Goal: Task Accomplishment & Management: Complete application form

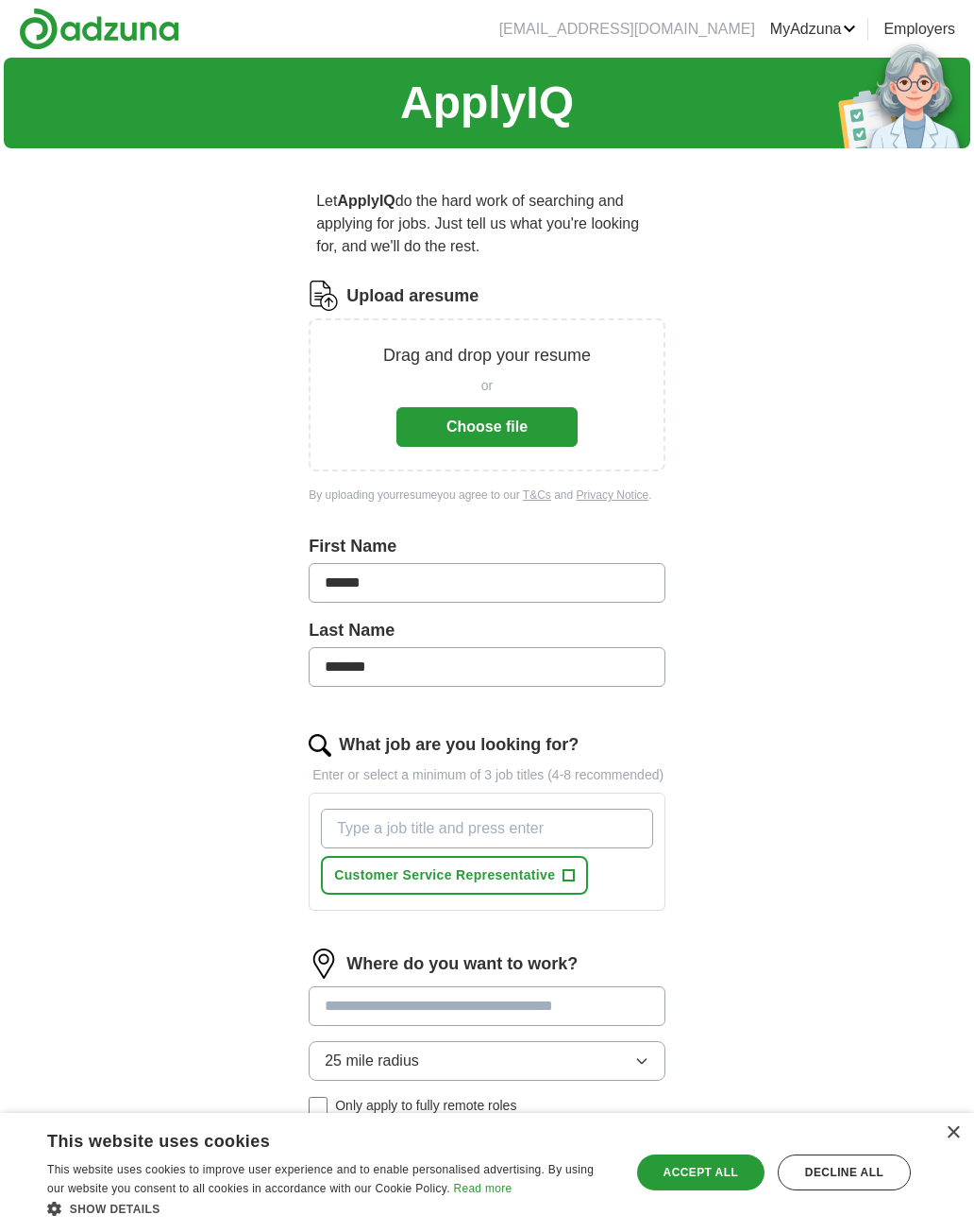
click at [531, 428] on button "Choose file" at bounding box center [486, 426] width 181 height 39
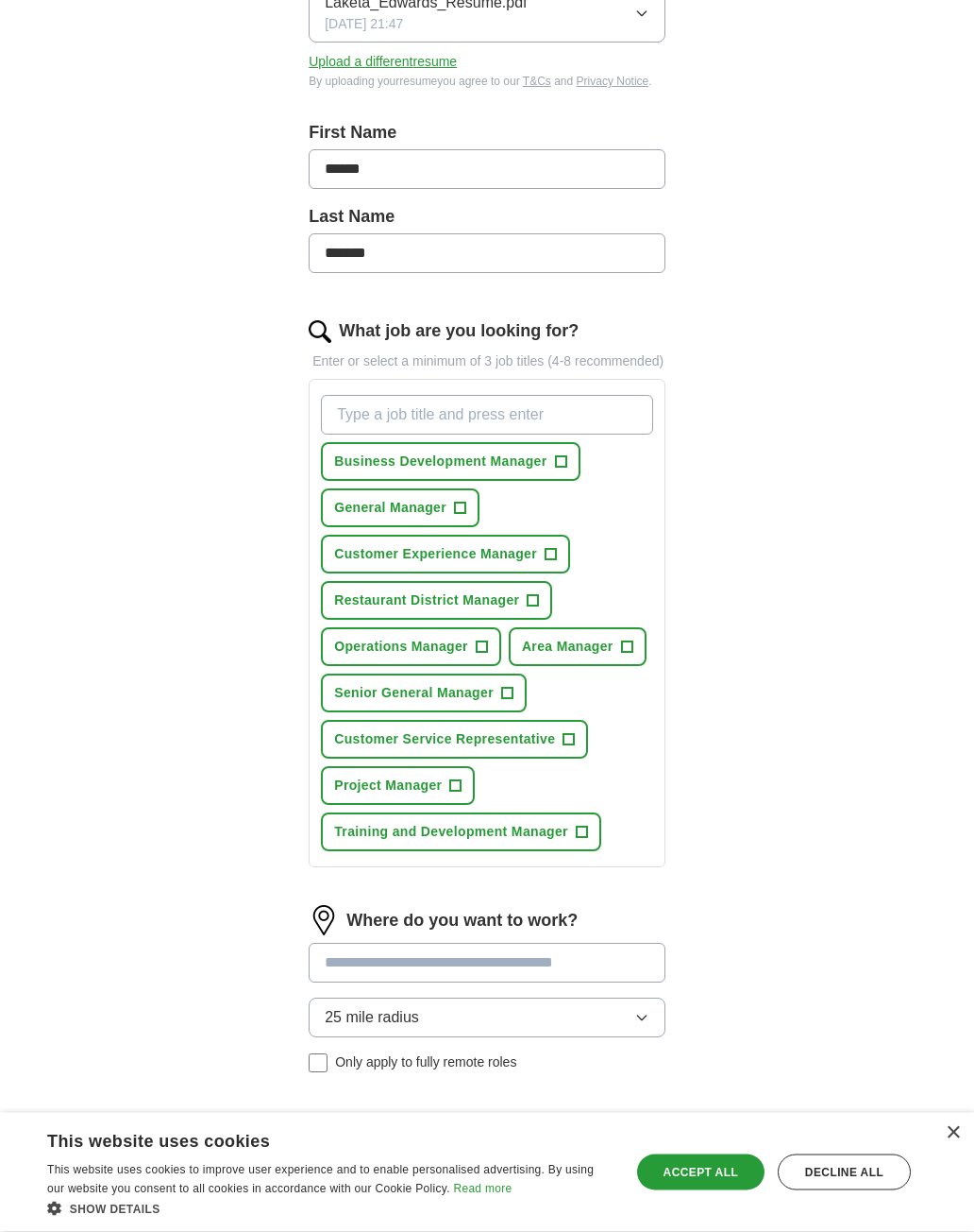
scroll to position [339, 0]
click at [555, 434] on input "What job are you looking for?" at bounding box center [487, 414] width 332 height 39
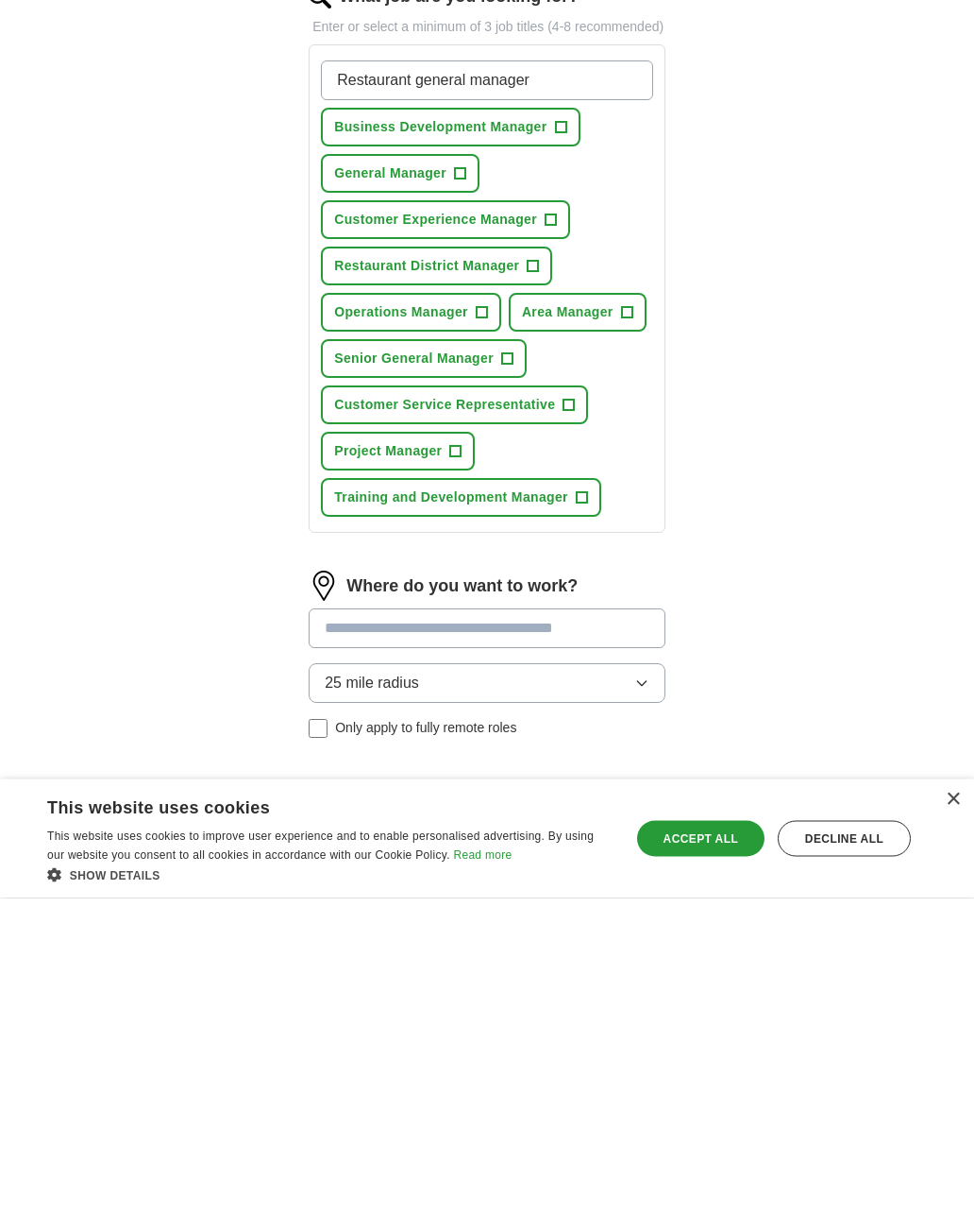
type input "Restaurant general manager"
click at [657, 905] on div "Where do you want to work? 25 mile radius Only apply to fully remote roles" at bounding box center [487, 996] width 357 height 182
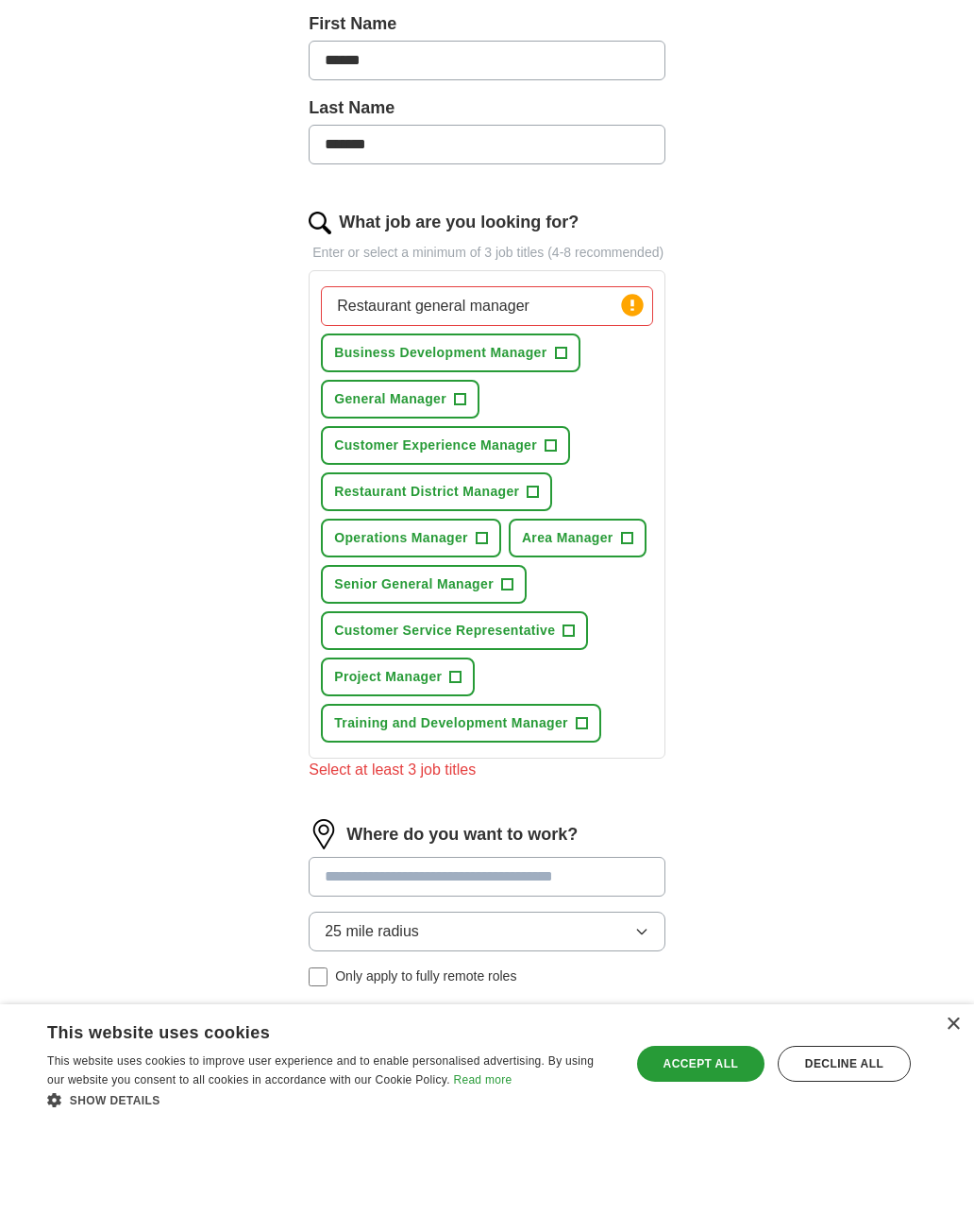
click at [589, 394] on input "Restaurant general manager" at bounding box center [487, 414] width 332 height 39
click at [576, 442] on button "Business Development Manager +" at bounding box center [451, 461] width 258 height 38
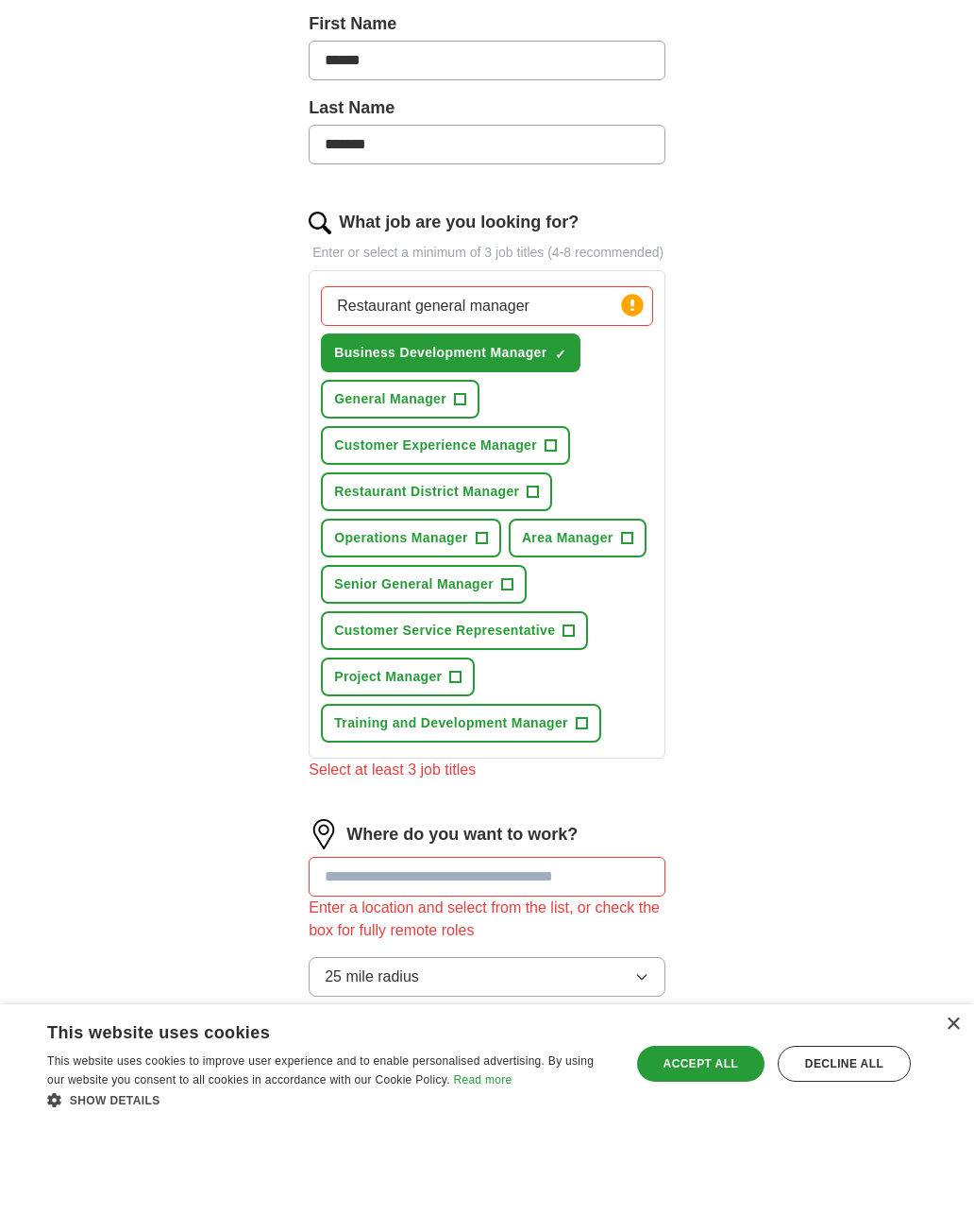
scroll to position [449, 0]
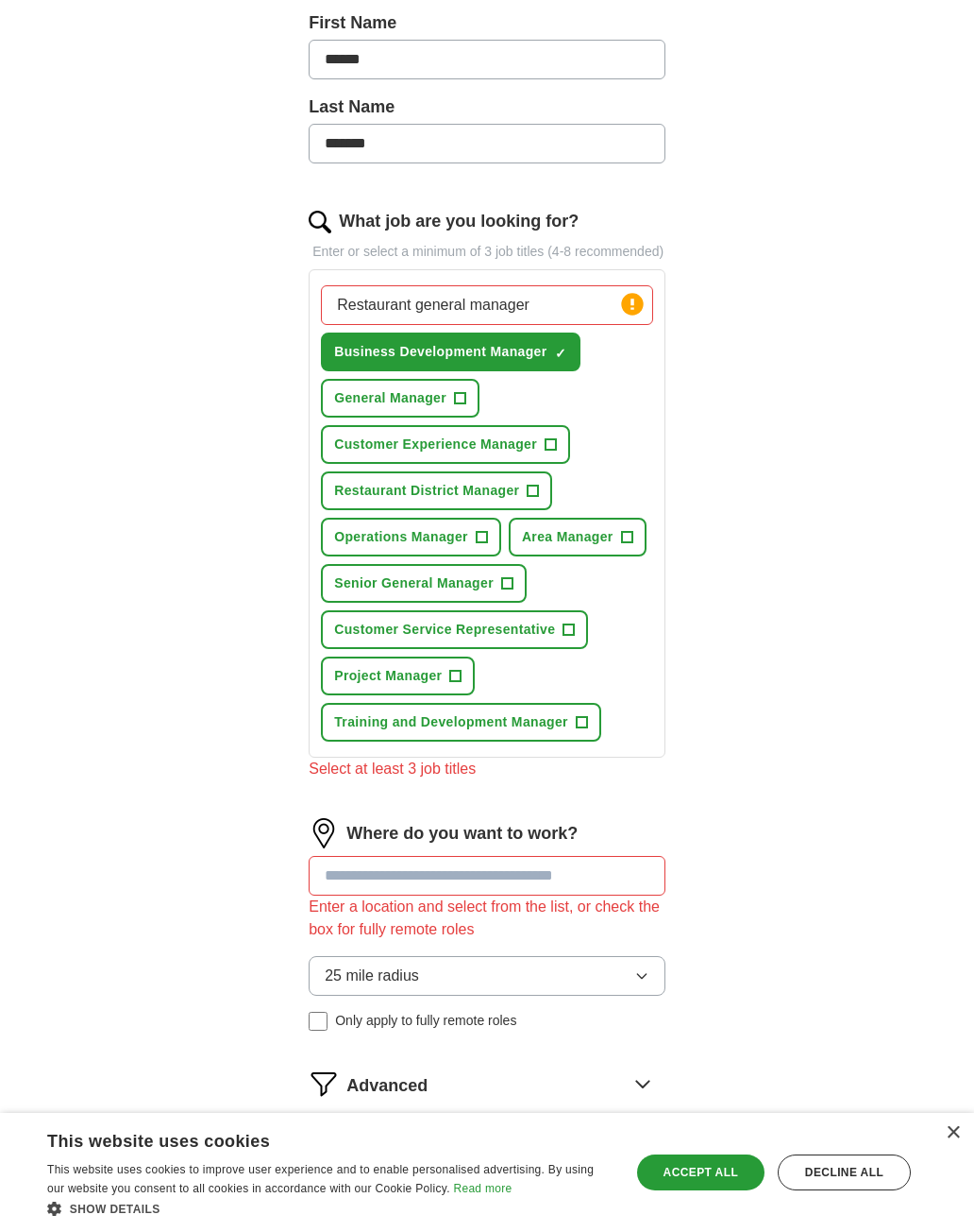
click at [472, 417] on button "General Manager +" at bounding box center [401, 398] width 159 height 38
click at [570, 371] on button "Business Development Manager ✓ ×" at bounding box center [451, 351] width 258 height 38
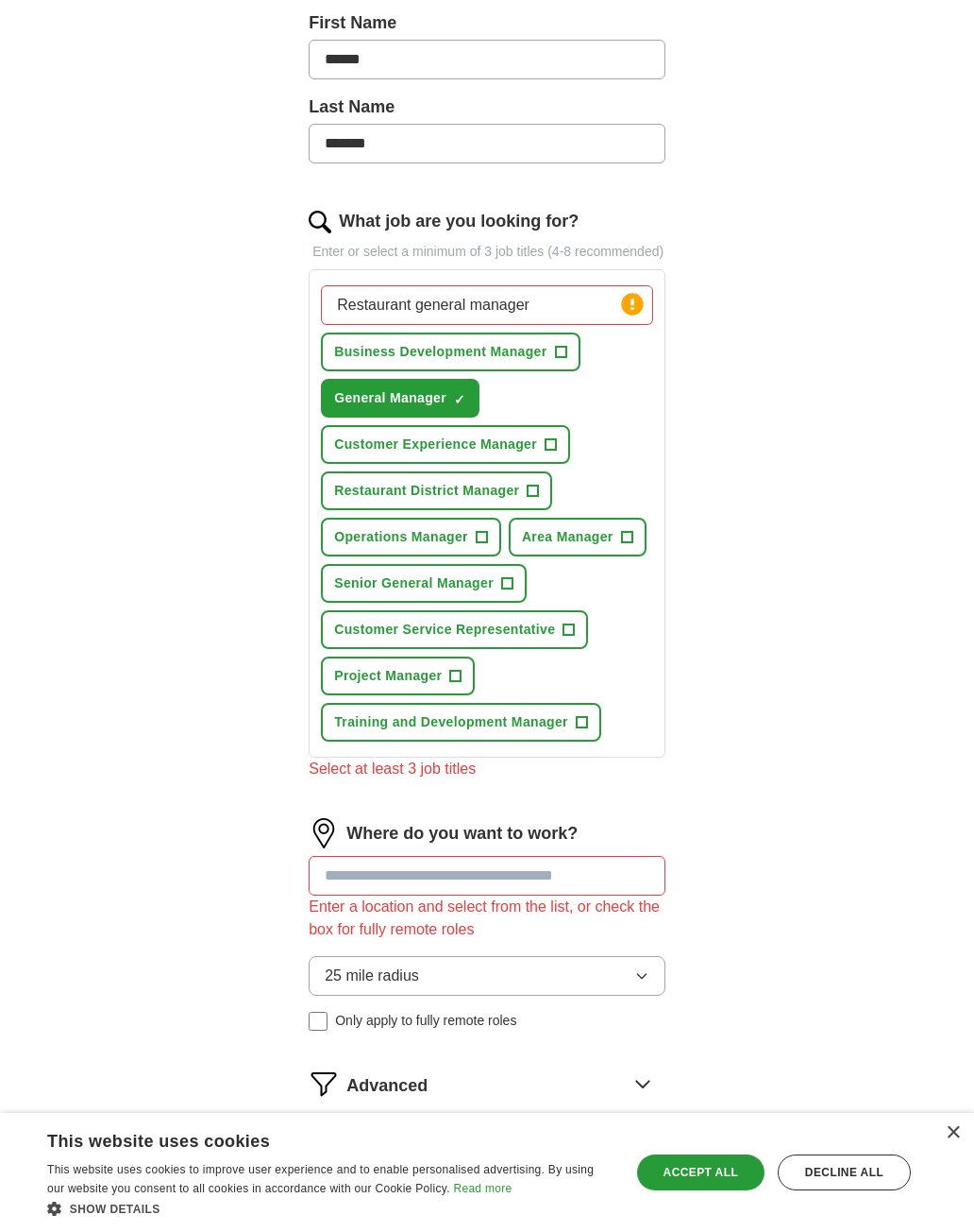
click at [603, 646] on div "Restaurant general manager Press return to add title Business Development Manag…" at bounding box center [487, 513] width 340 height 471
click at [571, 649] on button "Customer Service Representative +" at bounding box center [454, 629] width 267 height 38
click at [586, 730] on span "+" at bounding box center [582, 723] width 11 height 15
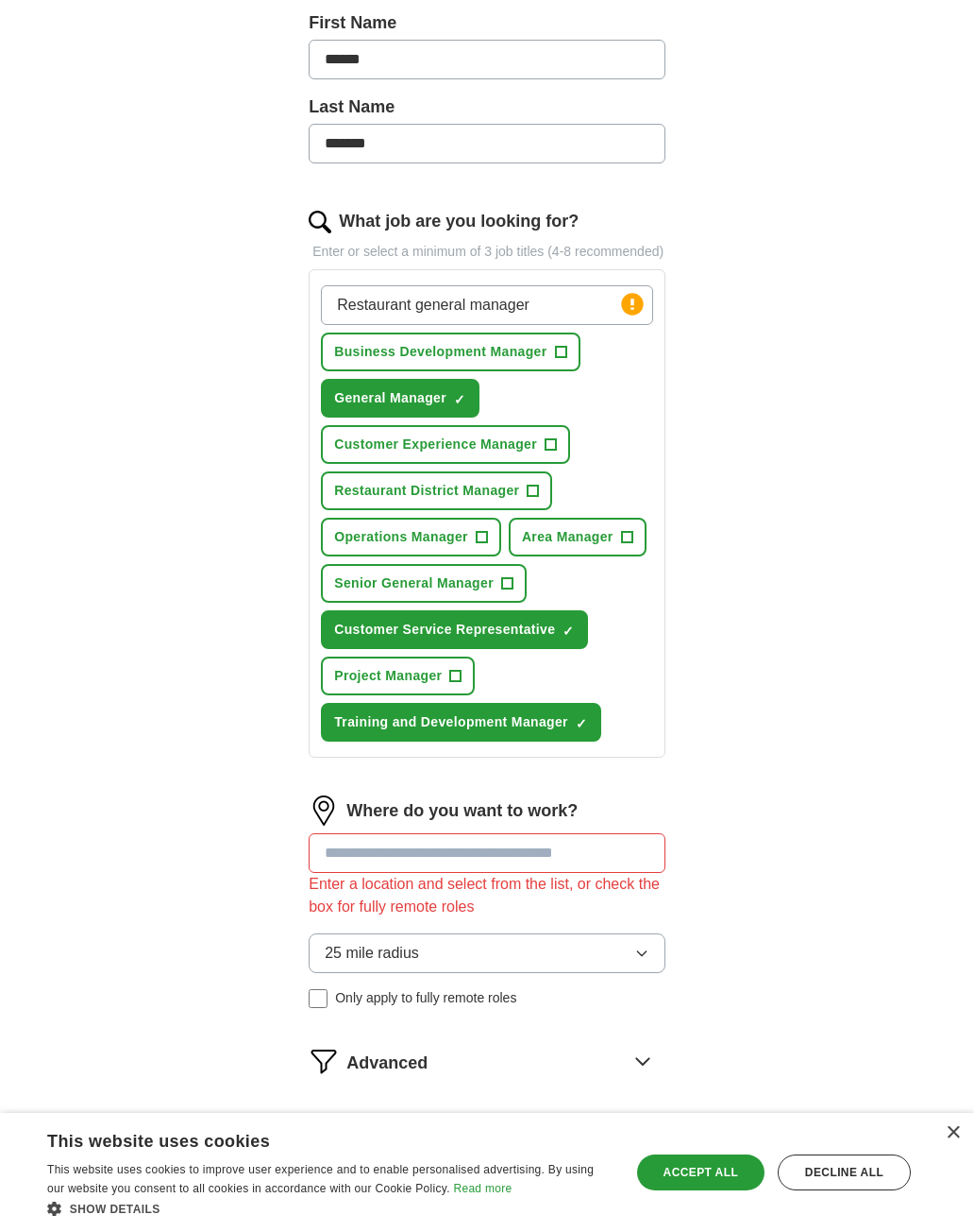
click at [615, 873] on input at bounding box center [487, 852] width 357 height 39
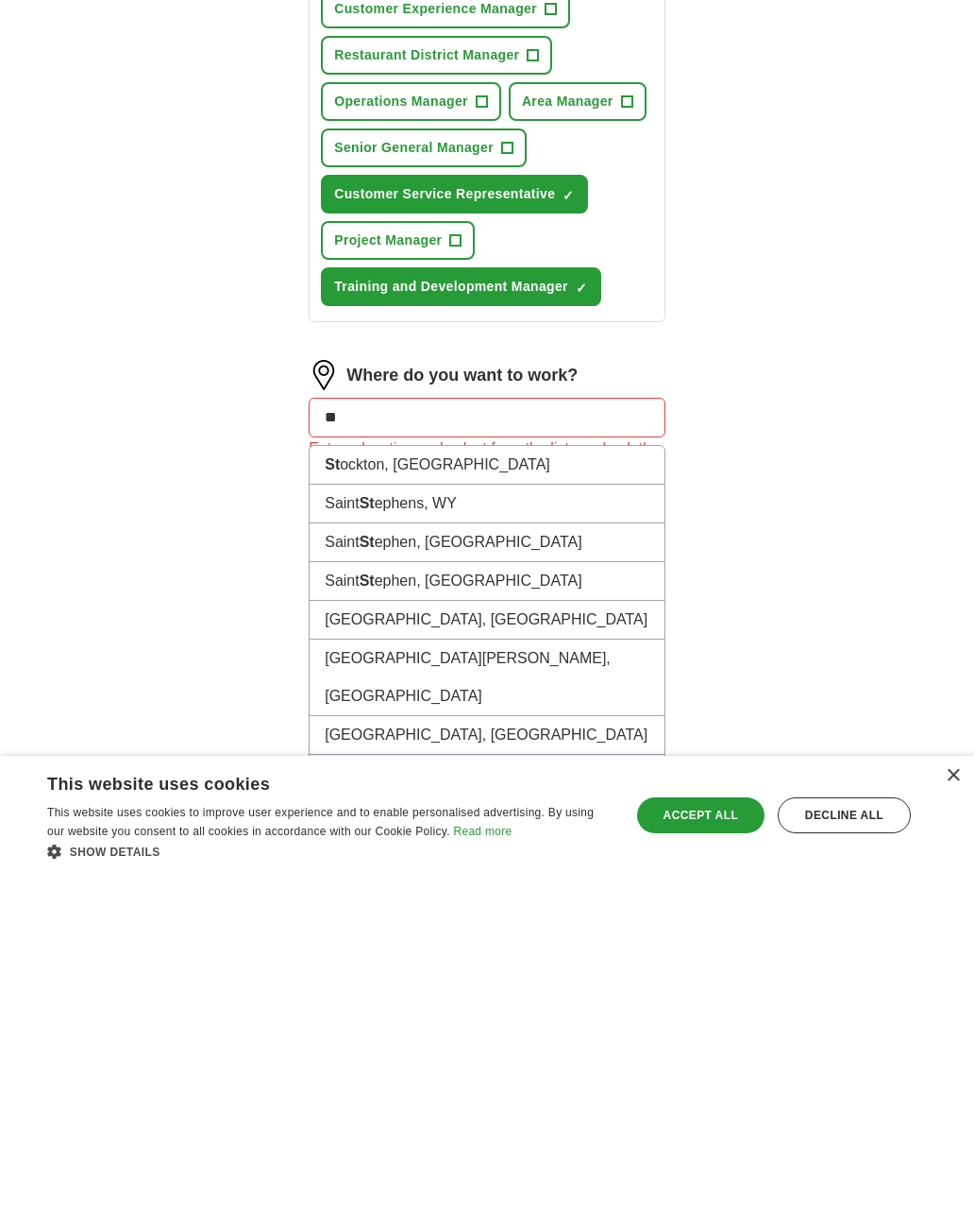
type input "*"
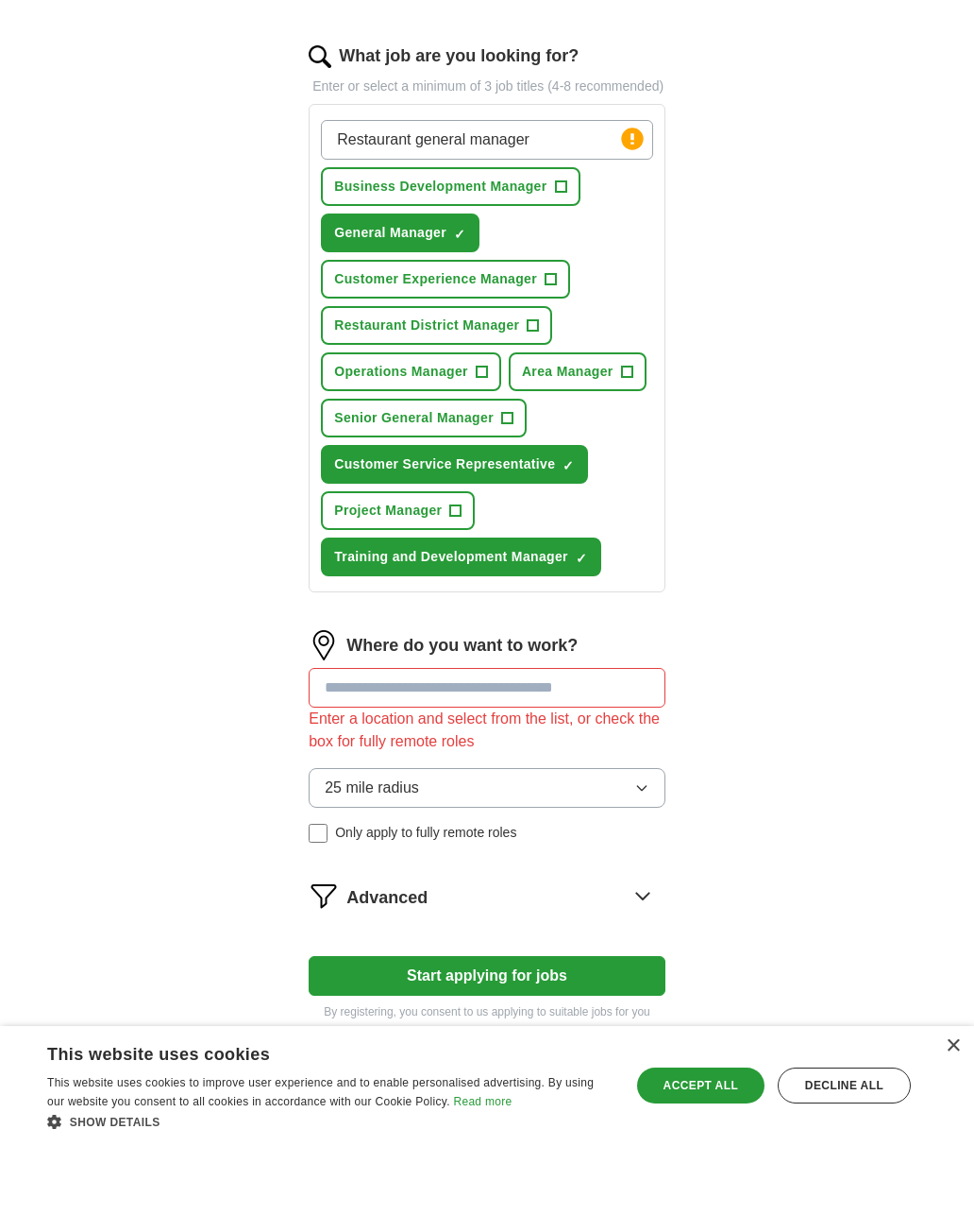
click at [550, 754] on input at bounding box center [487, 773] width 357 height 39
type input "**"
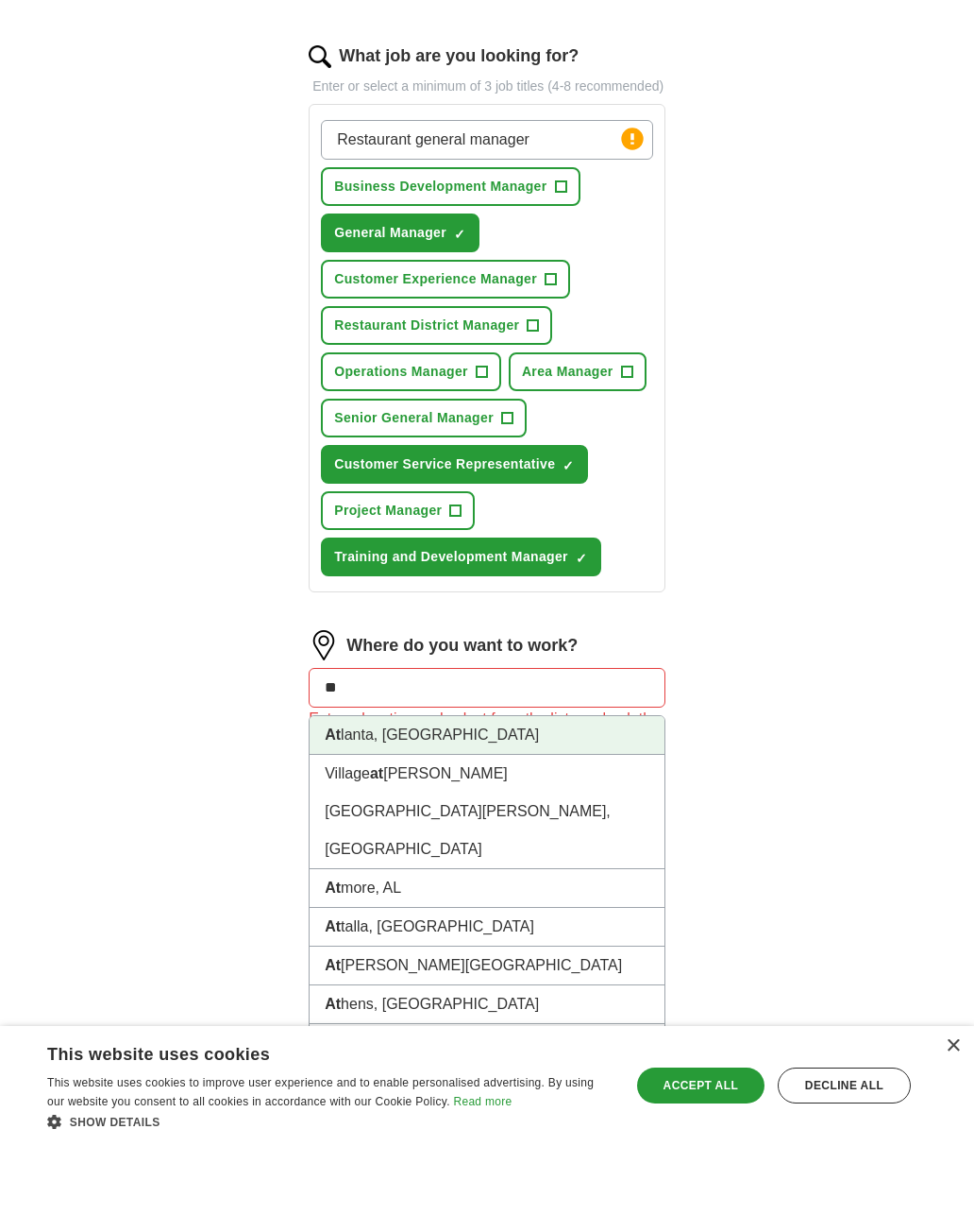
click at [464, 803] on li "At [GEOGRAPHIC_DATA], [GEOGRAPHIC_DATA]" at bounding box center [487, 822] width 355 height 38
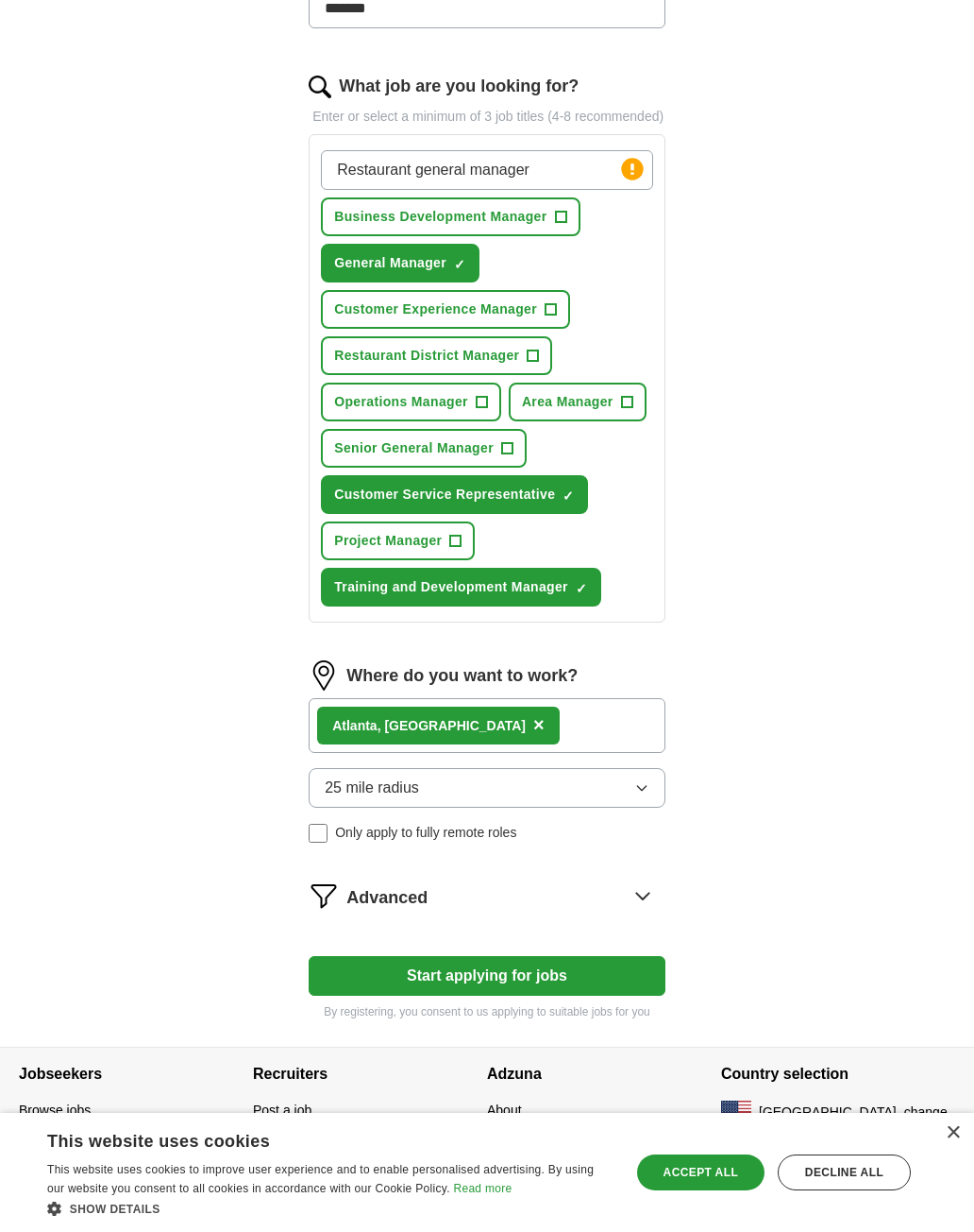
click at [656, 799] on button "25 mile radius" at bounding box center [487, 787] width 357 height 39
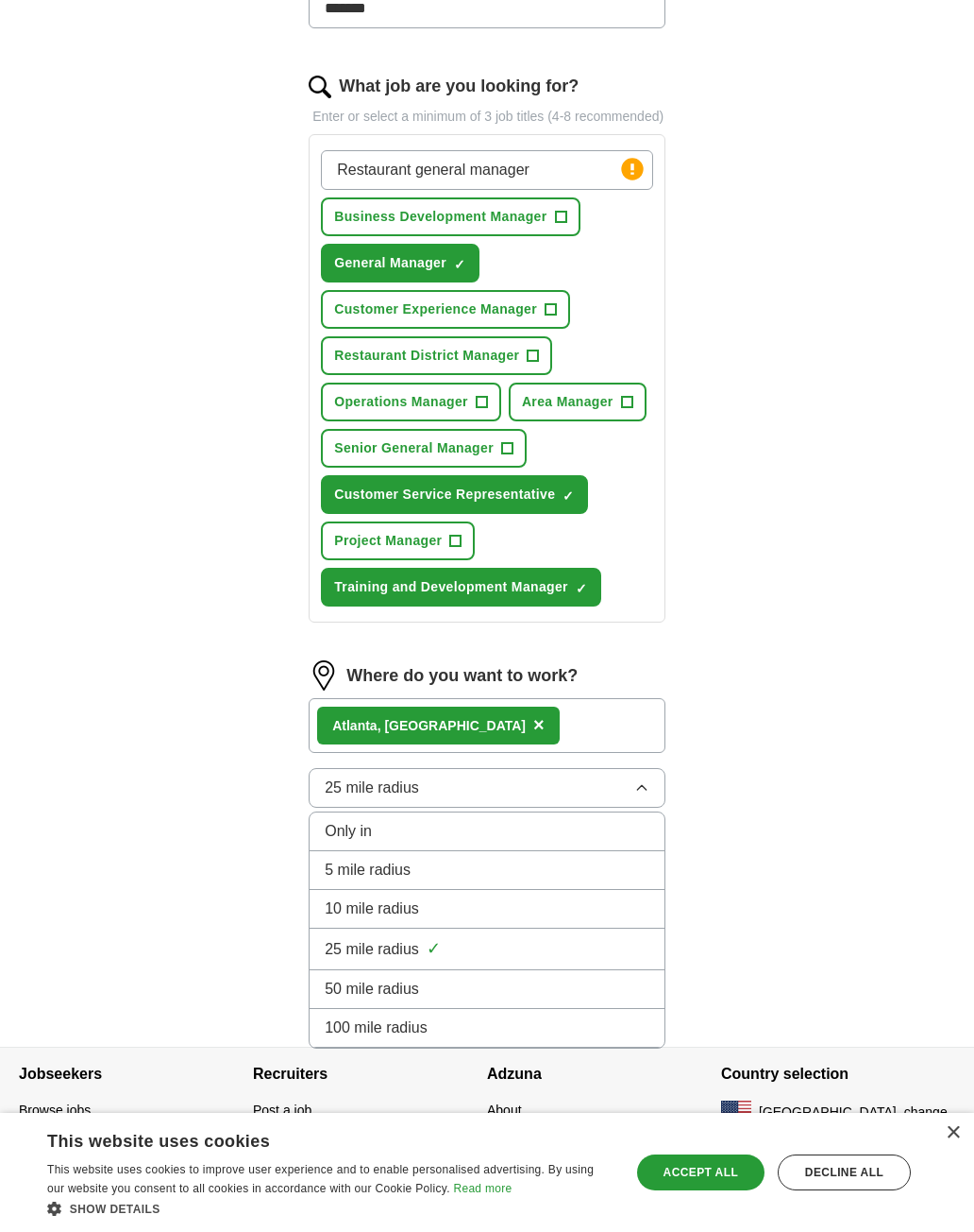
click at [517, 1000] on div "50 mile radius" at bounding box center [486, 989] width 324 height 23
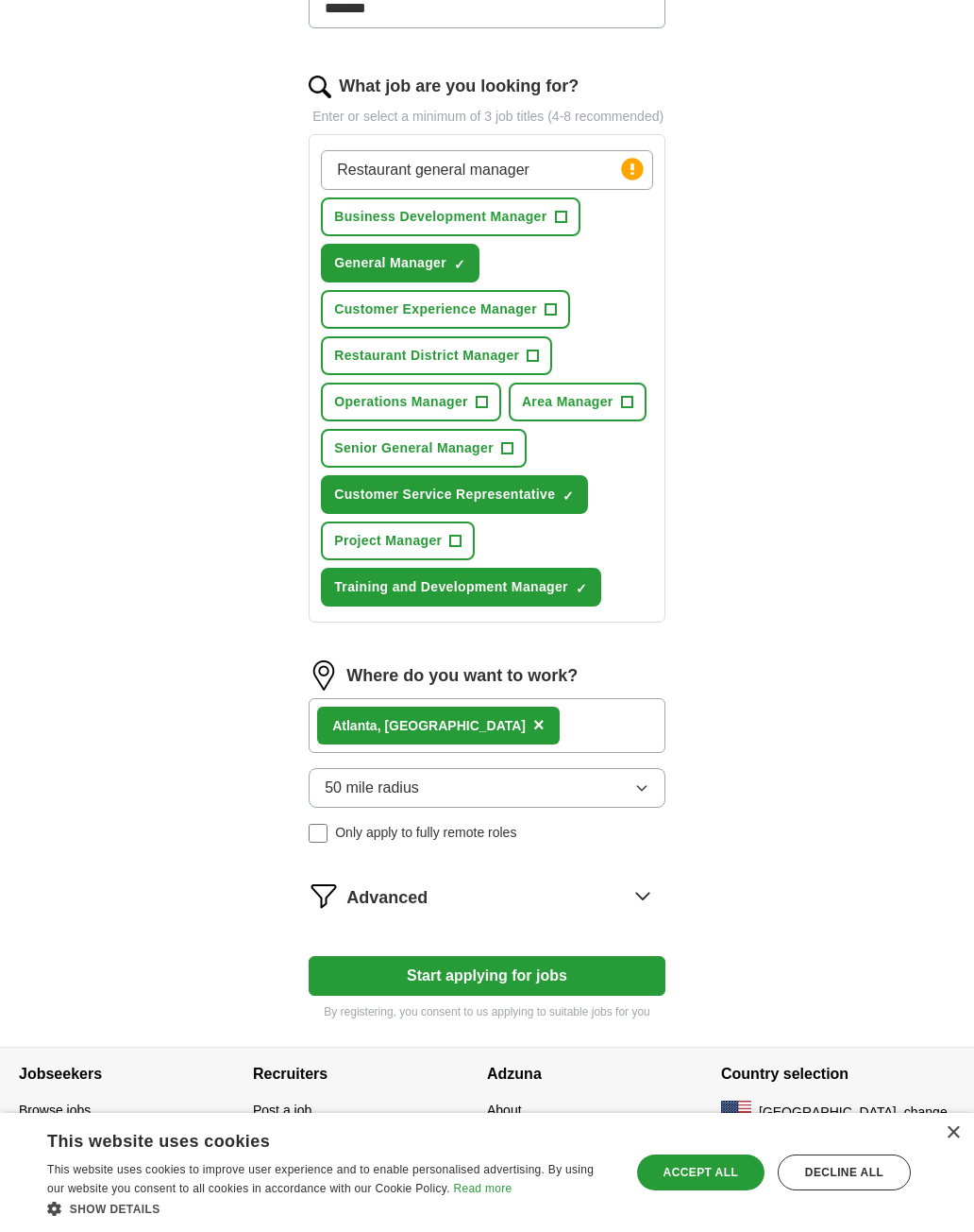
click at [649, 993] on button "Start applying for jobs" at bounding box center [487, 975] width 357 height 39
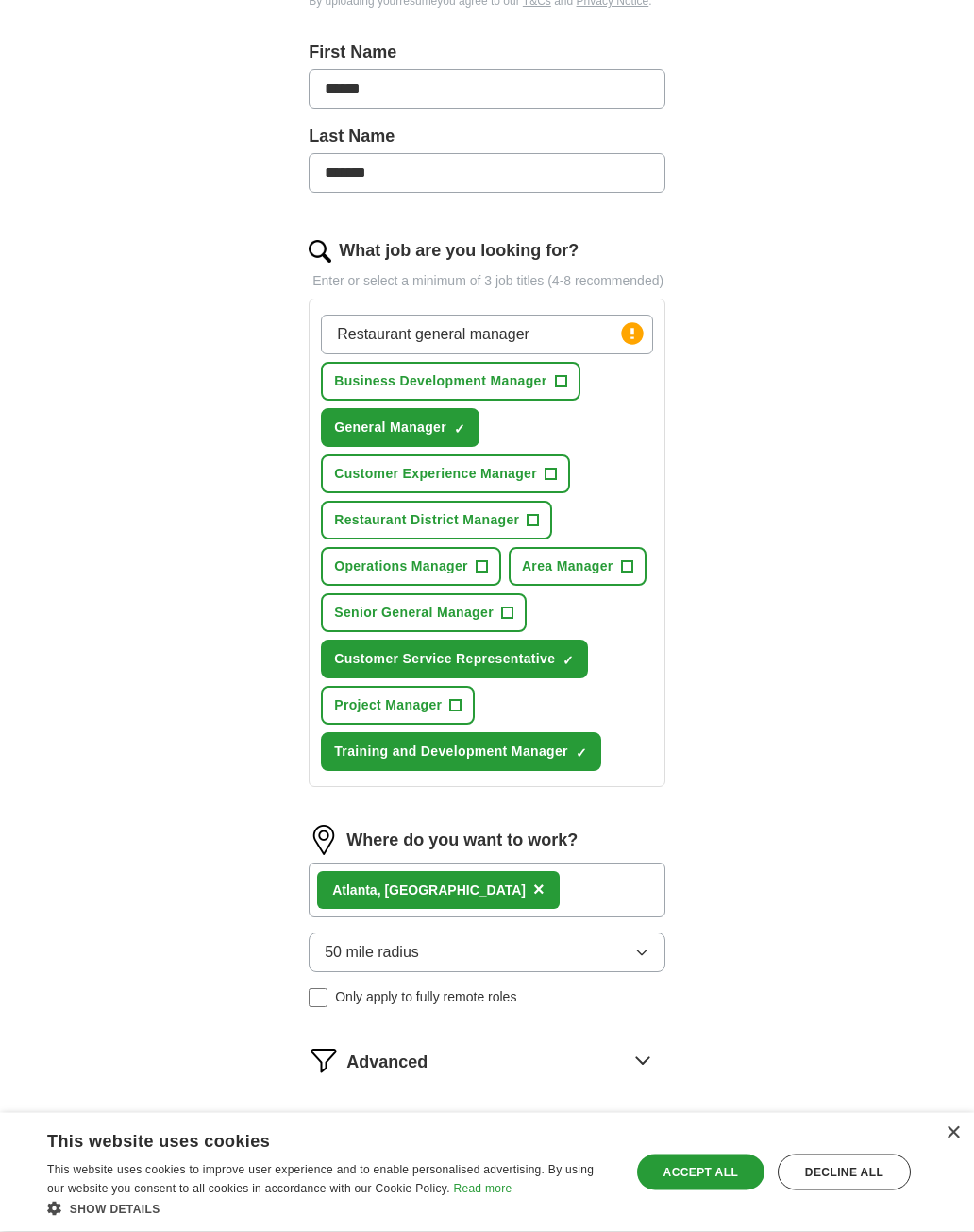
select select "**"
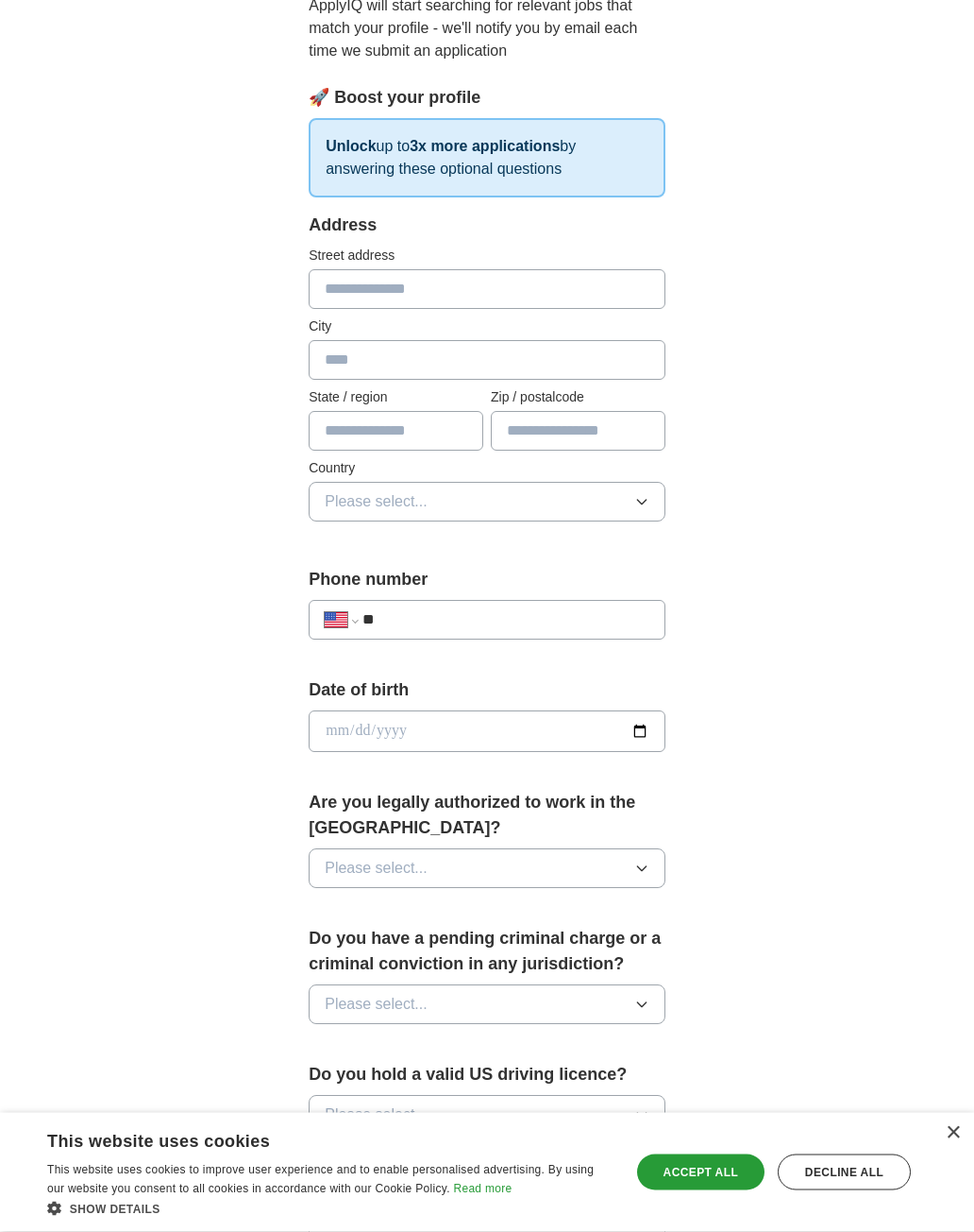
scroll to position [0, 0]
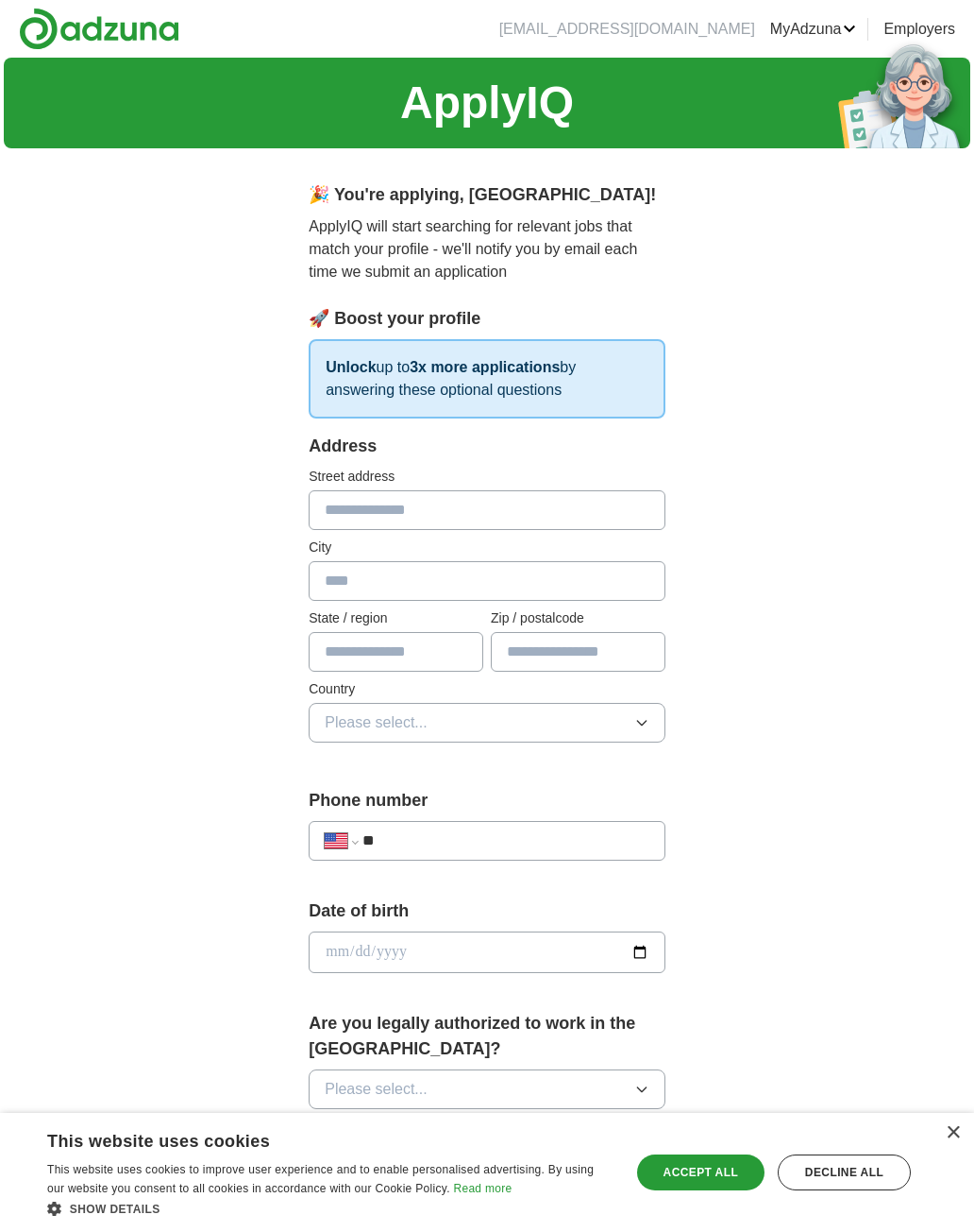
click at [725, 1181] on div "Accept all" at bounding box center [700, 1172] width 127 height 35
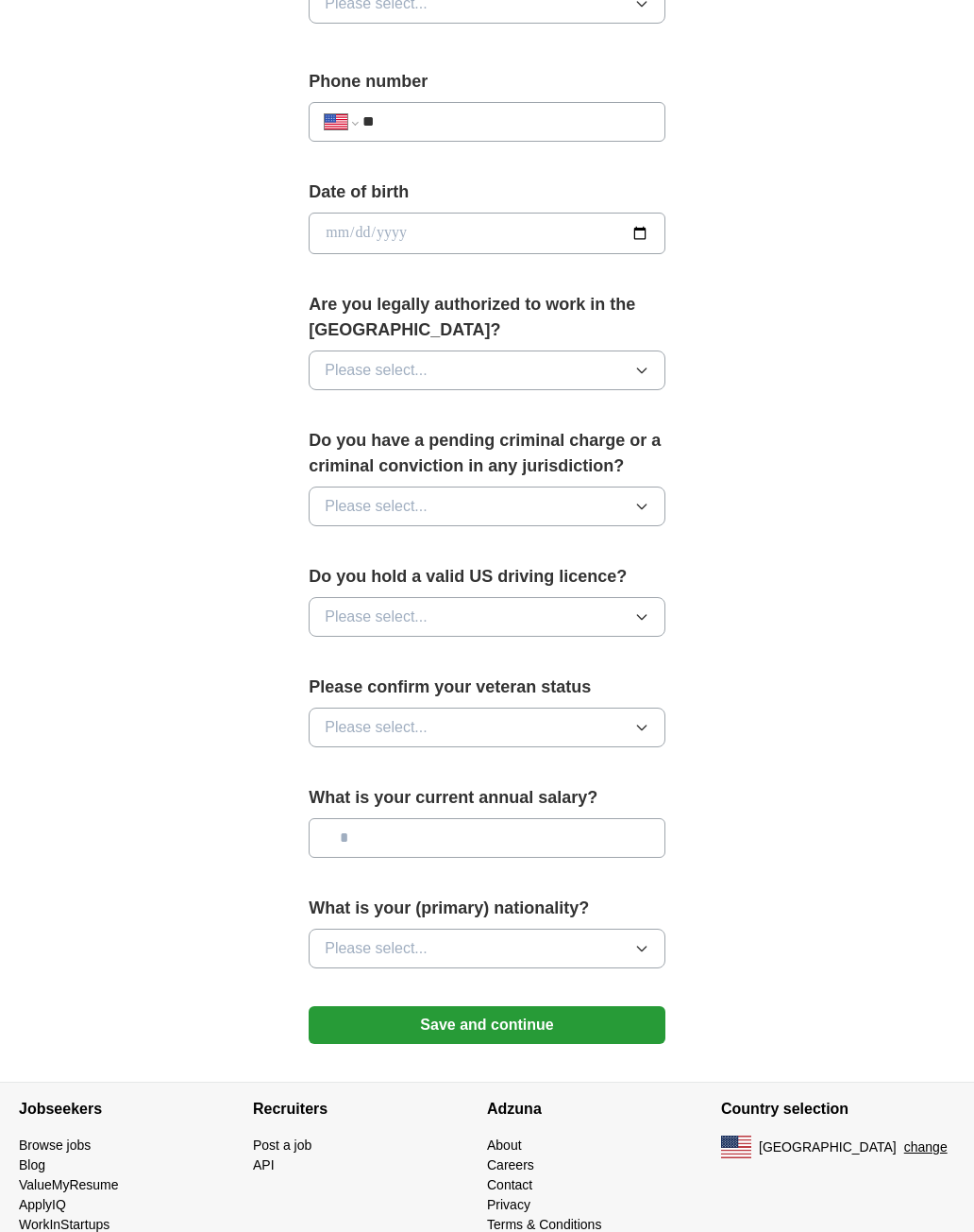
scroll to position [725, 0]
